Goal: Task Accomplishment & Management: Manage account settings

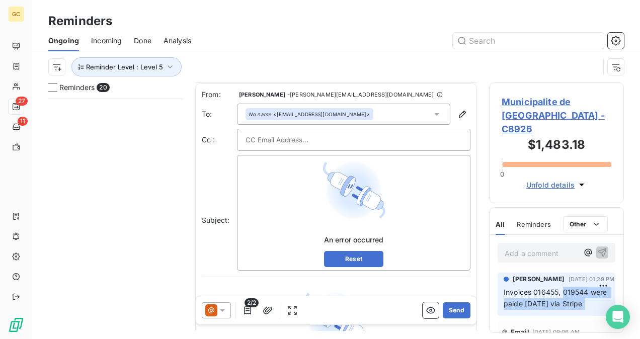
scroll to position [119, 0]
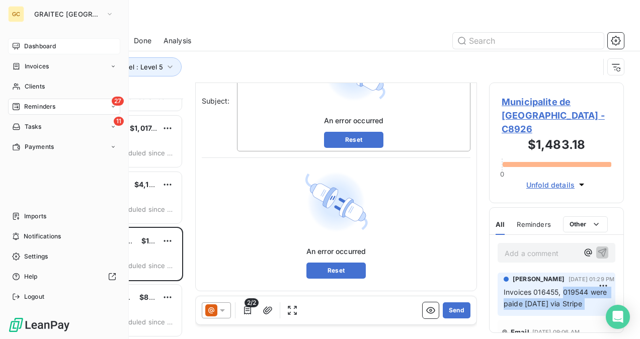
click at [29, 45] on span "Dashboard" at bounding box center [40, 46] width 32 height 9
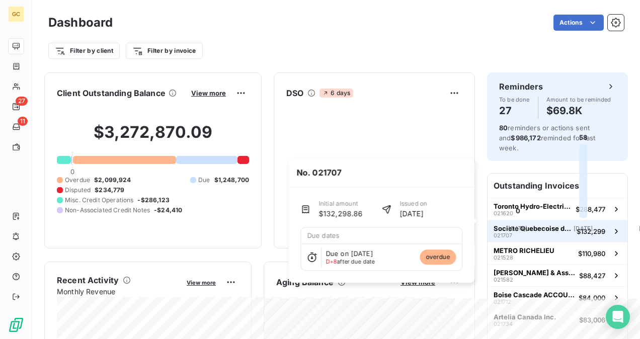
click at [532, 225] on div "Societe Quebecoise des Infrastructures 021707" at bounding box center [533, 232] width 79 height 14
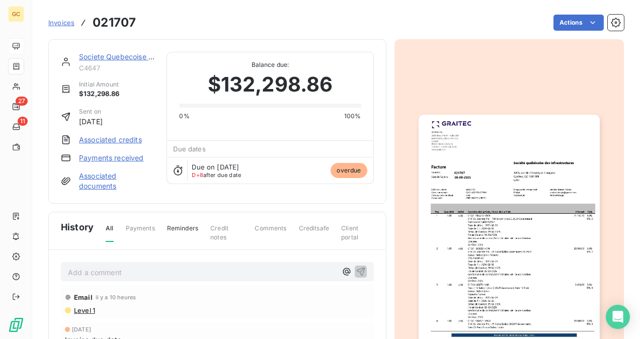
click at [131, 56] on link "Societe Quebecoise des Infrastructures" at bounding box center [145, 56] width 133 height 9
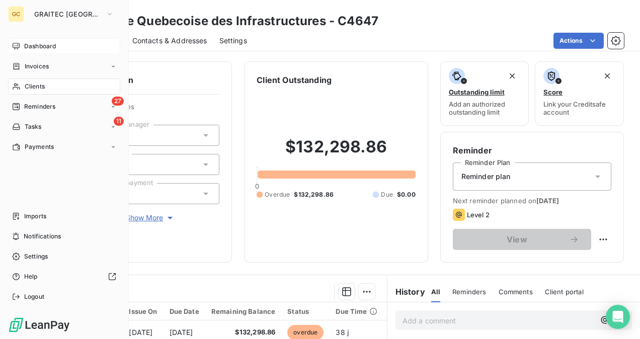
drag, startPoint x: 39, startPoint y: 88, endPoint x: 80, endPoint y: 92, distance: 40.5
click at [39, 88] on span "Clients" at bounding box center [35, 86] width 20 height 9
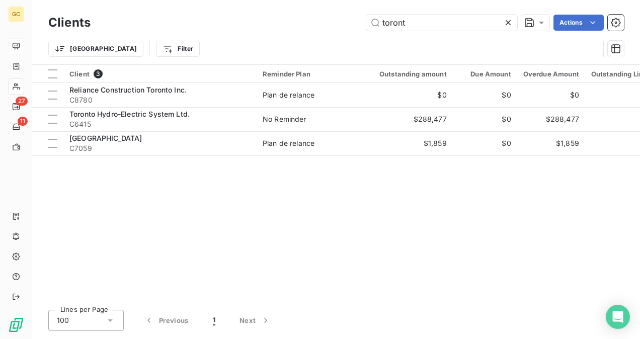
drag, startPoint x: 416, startPoint y: 28, endPoint x: 341, endPoint y: 31, distance: 74.6
click at [341, 31] on div "Clients toront Actions" at bounding box center [336, 22] width 576 height 21
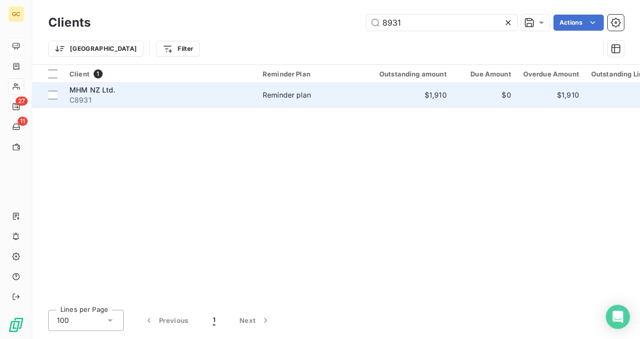
type input "8931"
click at [266, 103] on td "Reminder plan" at bounding box center [309, 95] width 105 height 24
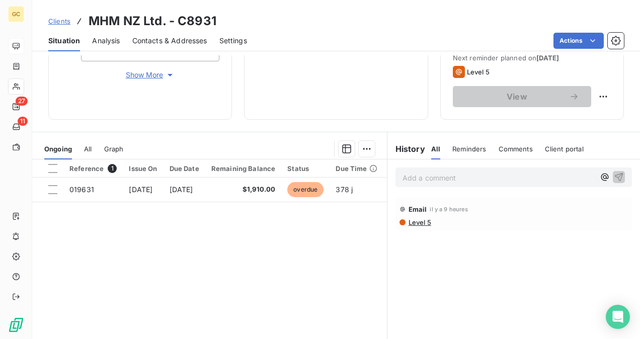
scroll to position [187, 0]
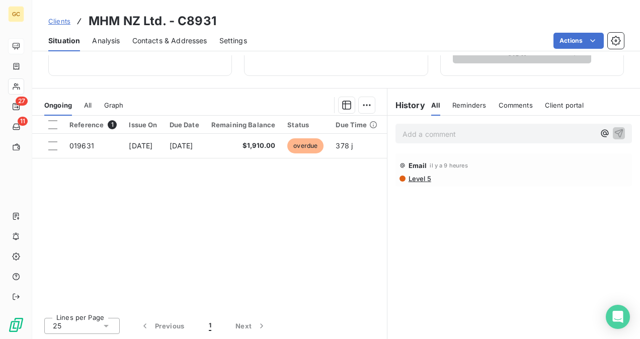
drag, startPoint x: 441, startPoint y: 135, endPoint x: 433, endPoint y: 133, distance: 8.2
click at [440, 135] on p "Add a comment ﻿" at bounding box center [499, 134] width 192 height 13
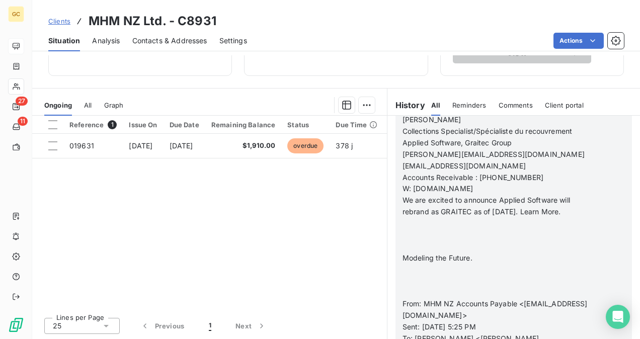
scroll to position [201, 0]
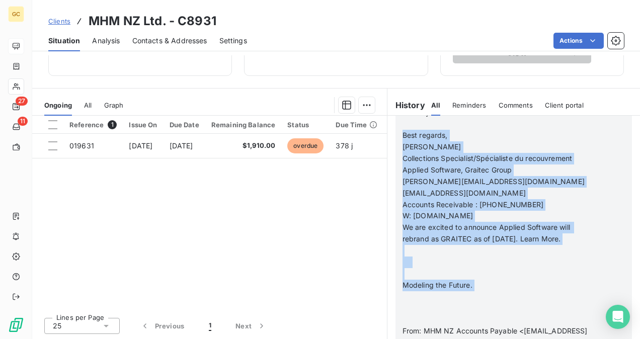
drag, startPoint x: 485, startPoint y: 286, endPoint x: 393, endPoint y: 121, distance: 188.6
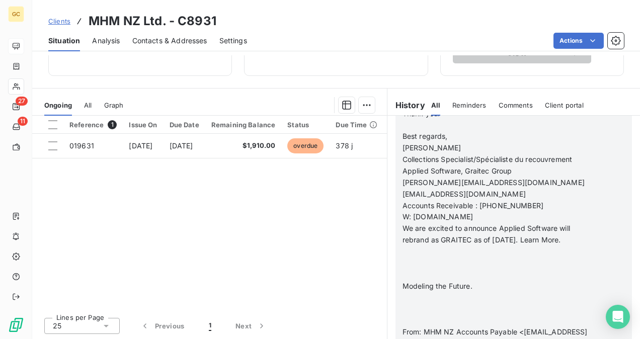
scroll to position [230, 0]
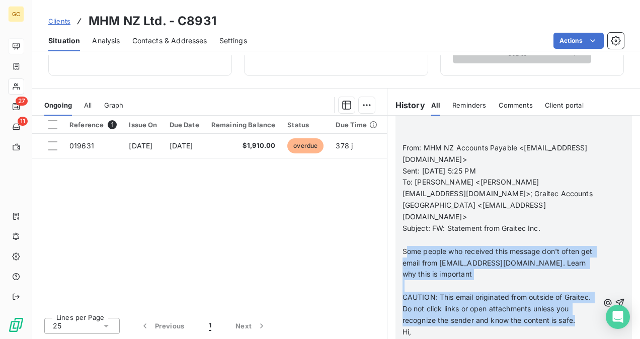
drag, startPoint x: 414, startPoint y: 228, endPoint x: 415, endPoint y: 304, distance: 76.5
click at [415, 304] on div "From: [PERSON_NAME] Sent: [DATE] 5:56 PM To: [PERSON_NAME] <[PERSON_NAME][EMAIL…" at bounding box center [501, 303] width 196 height 737
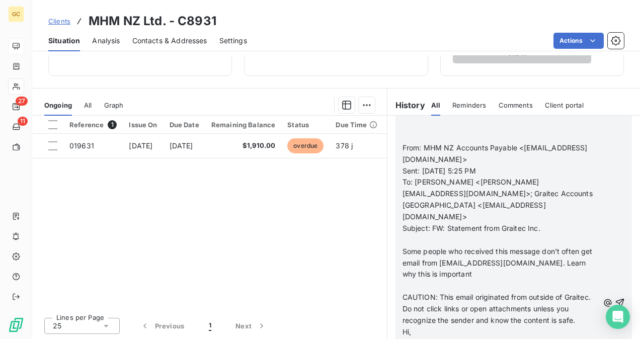
scroll to position [150, 0]
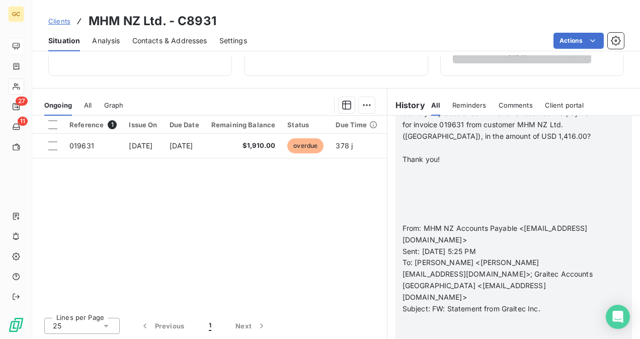
click at [411, 200] on p "﻿" at bounding box center [501, 206] width 196 height 12
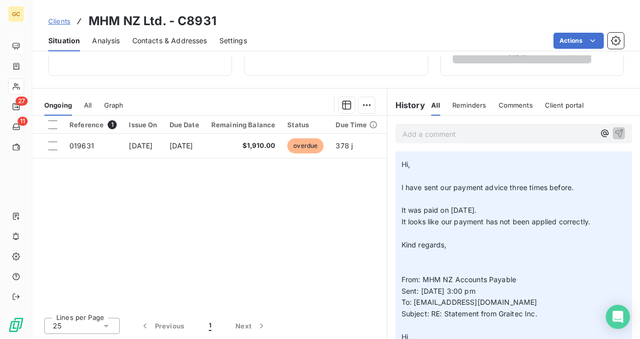
scroll to position [252, 0]
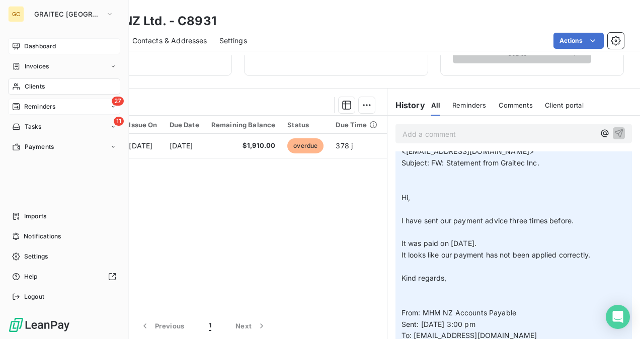
click at [39, 106] on span "Reminders" at bounding box center [39, 106] width 31 height 9
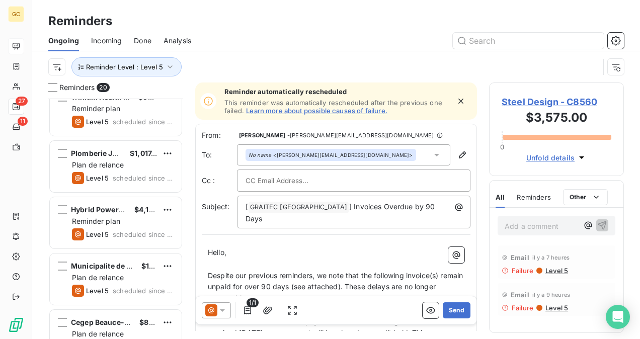
scroll to position [887, 0]
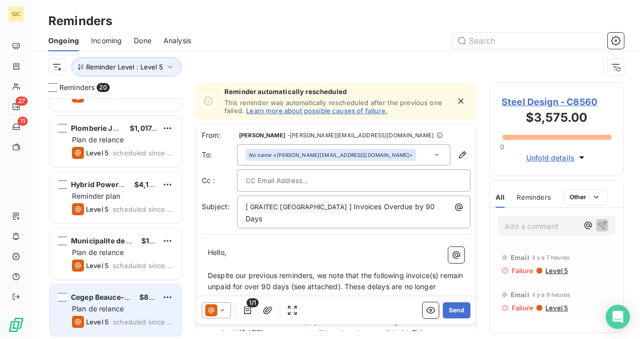
click at [128, 302] on div "Cegep Beauce-Appalaches" at bounding box center [101, 297] width 60 height 10
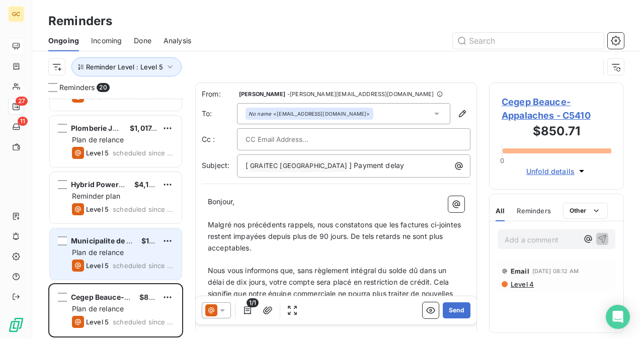
click at [141, 265] on span "scheduled since 3 days" at bounding box center [143, 266] width 61 height 8
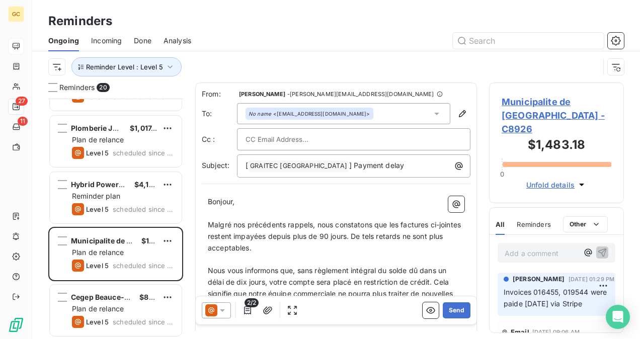
click at [528, 107] on span "Municipalite de [GEOGRAPHIC_DATA] - C8926" at bounding box center [557, 115] width 110 height 41
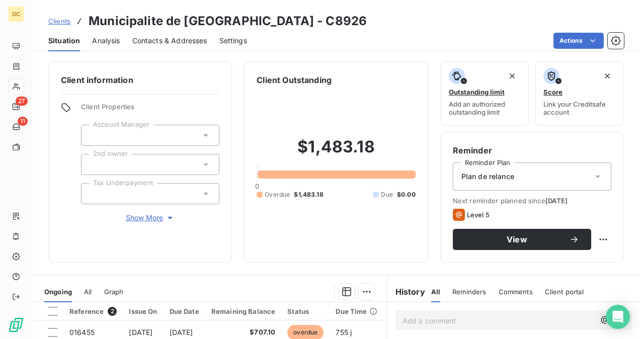
click at [485, 174] on span "Plan de relance" at bounding box center [488, 177] width 53 height 10
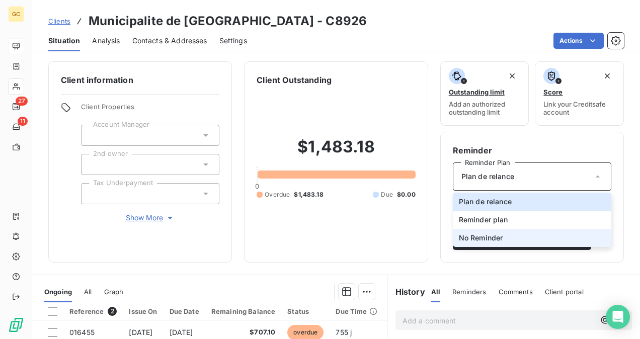
click at [481, 242] on span "No Reminder" at bounding box center [481, 238] width 44 height 10
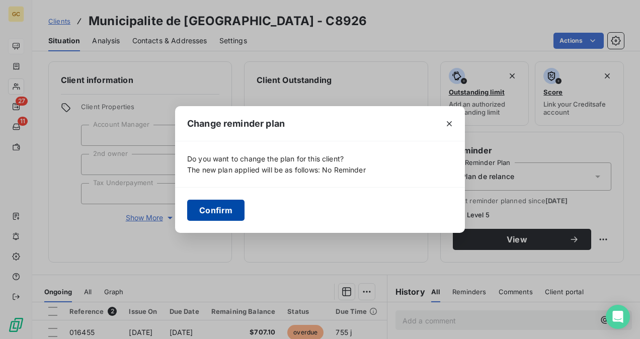
click at [218, 216] on button "Confirm" at bounding box center [215, 210] width 57 height 21
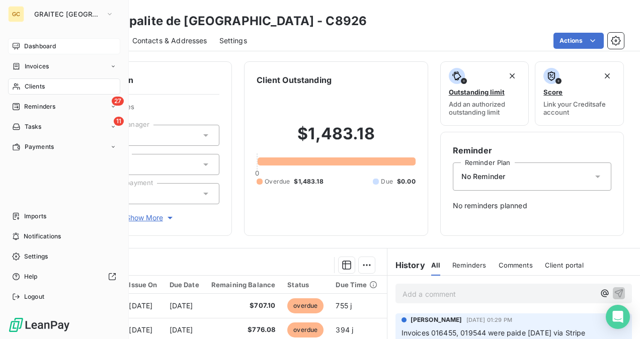
click at [21, 47] on div "Dashboard" at bounding box center [64, 46] width 112 height 16
